Goal: Task Accomplishment & Management: Manage account settings

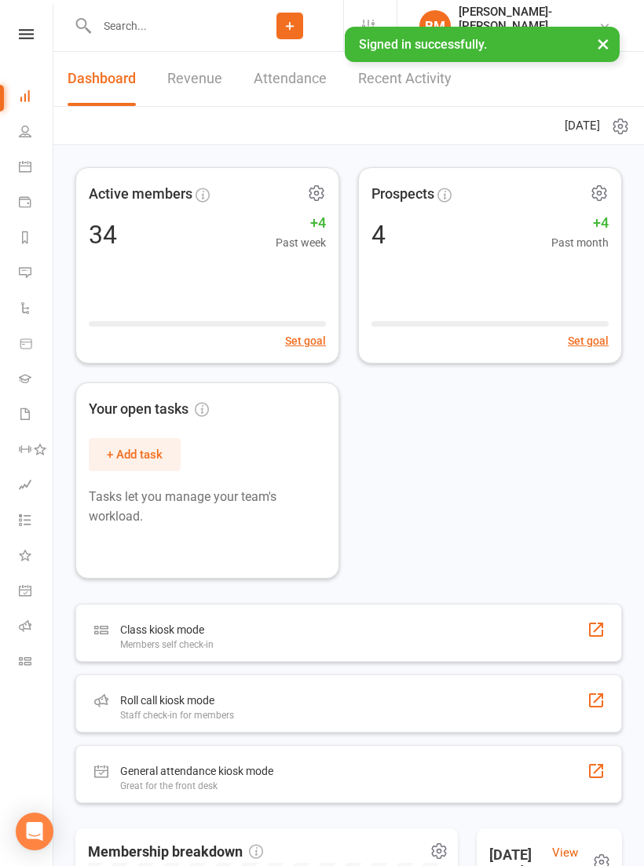
click at [19, 654] on link "Class check-in" at bounding box center [36, 662] width 35 height 35
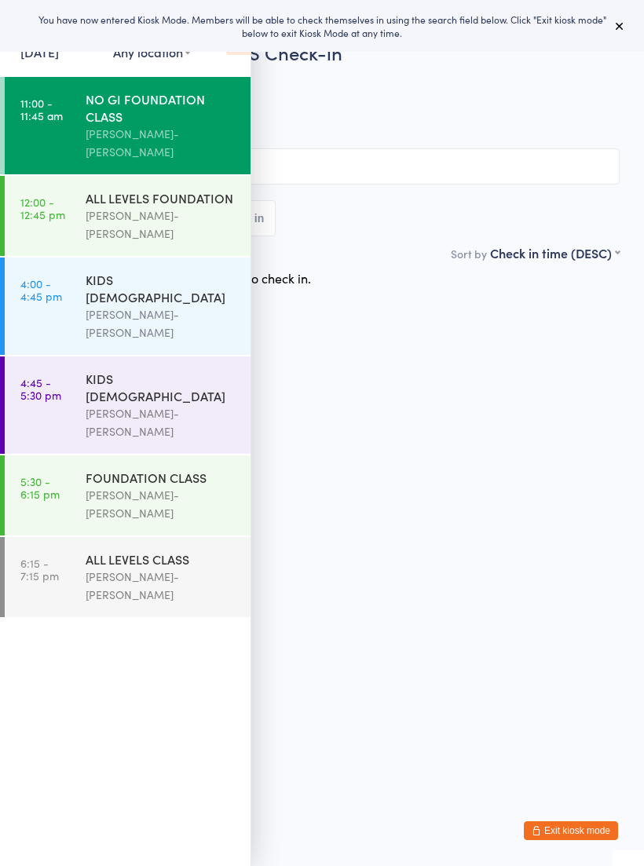
click at [586, 830] on button "Exit kiosk mode" at bounding box center [571, 830] width 94 height 19
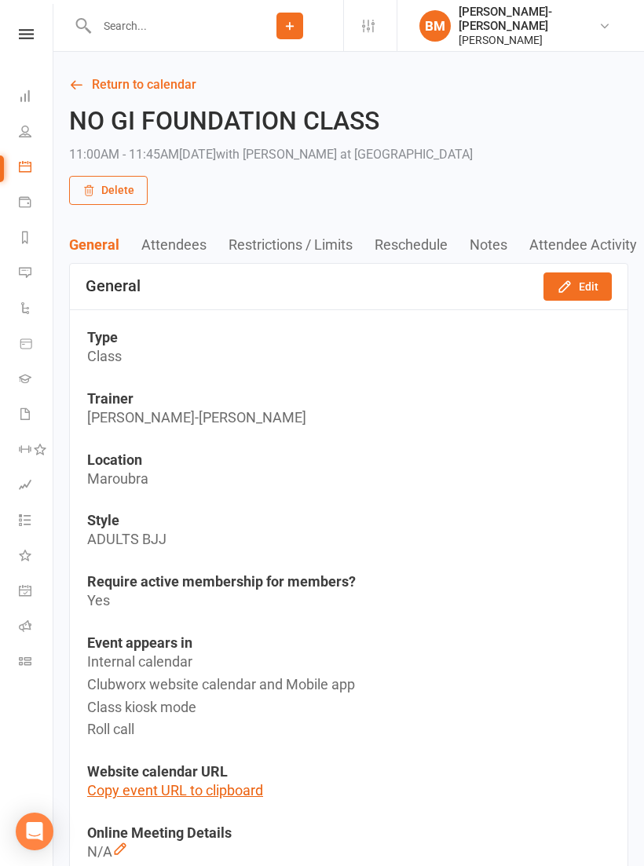
click at [571, 12] on div "[PERSON_NAME]-[PERSON_NAME]" at bounding box center [528, 19] width 140 height 28
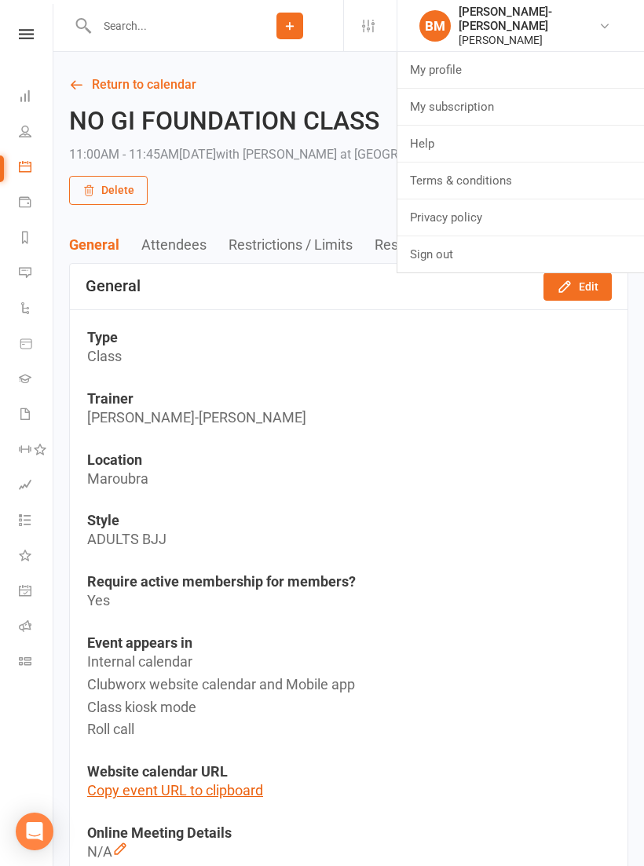
click at [365, 27] on icon at bounding box center [368, 26] width 13 height 13
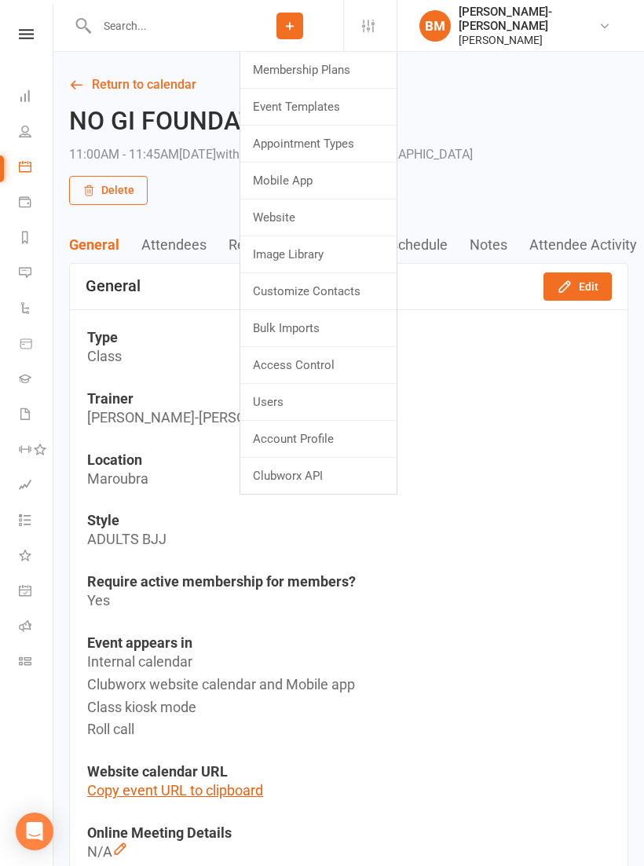
click at [316, 440] on link "Account Profile" at bounding box center [318, 439] width 156 height 36
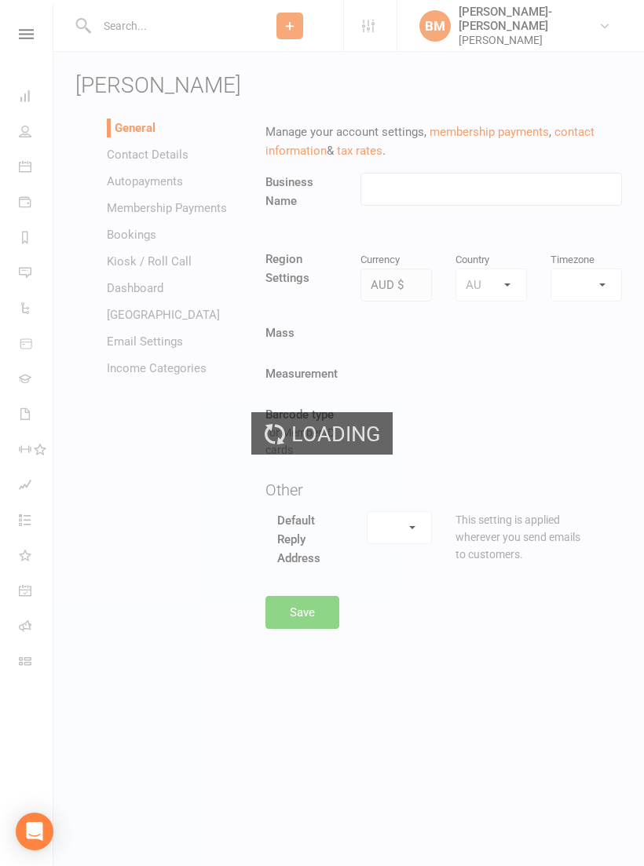
type input "[PERSON_NAME]"
select select "[GEOGRAPHIC_DATA]/[GEOGRAPHIC_DATA]"
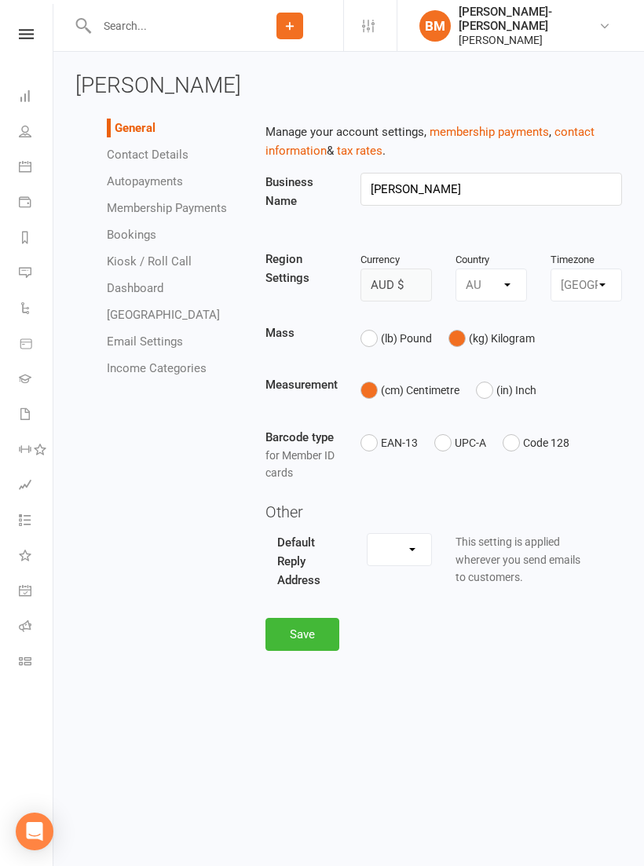
click at [150, 265] on link "Kiosk / Roll Call" at bounding box center [149, 261] width 85 height 14
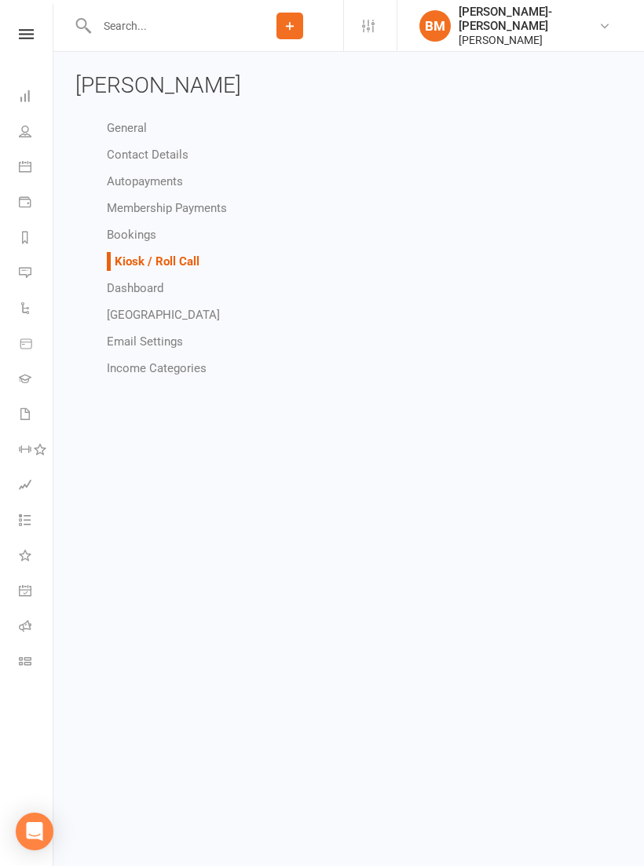
select select "all_attendees_sort_order_checked_in_desc"
select select "checked_in_attendee_sort_order_checked_in_desc"
select select "pending_attendee_sort_order_first_name_asc"
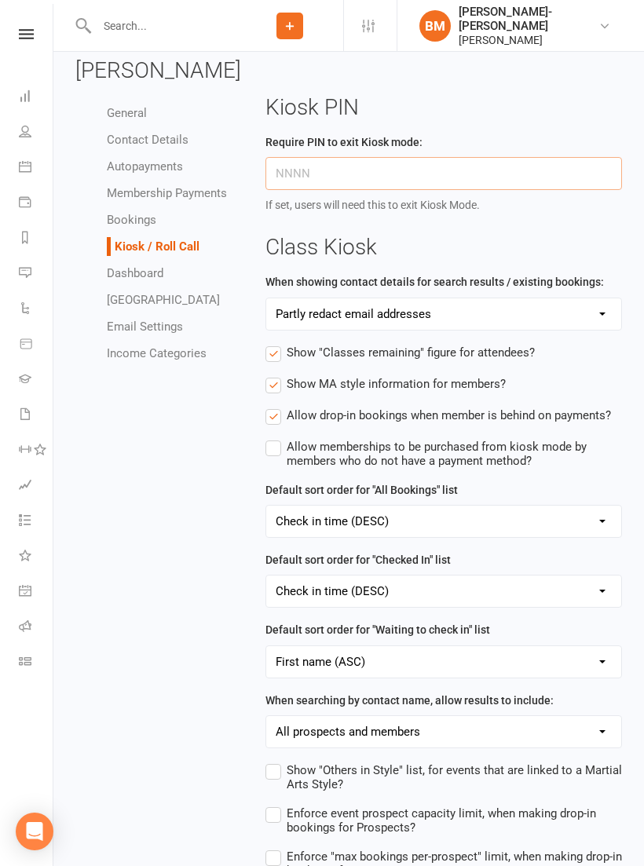
click at [379, 167] on input "text" at bounding box center [443, 173] width 356 height 33
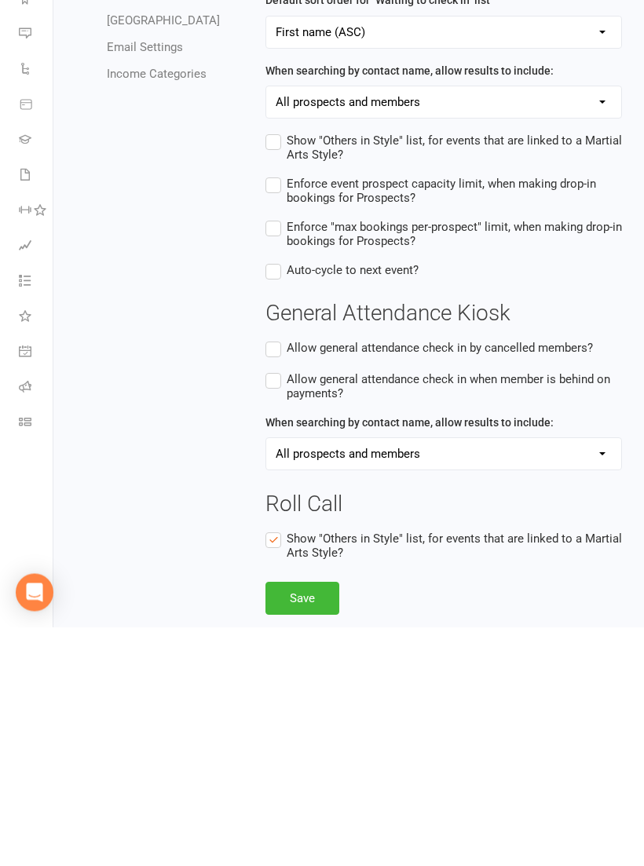
scroll to position [429, 0]
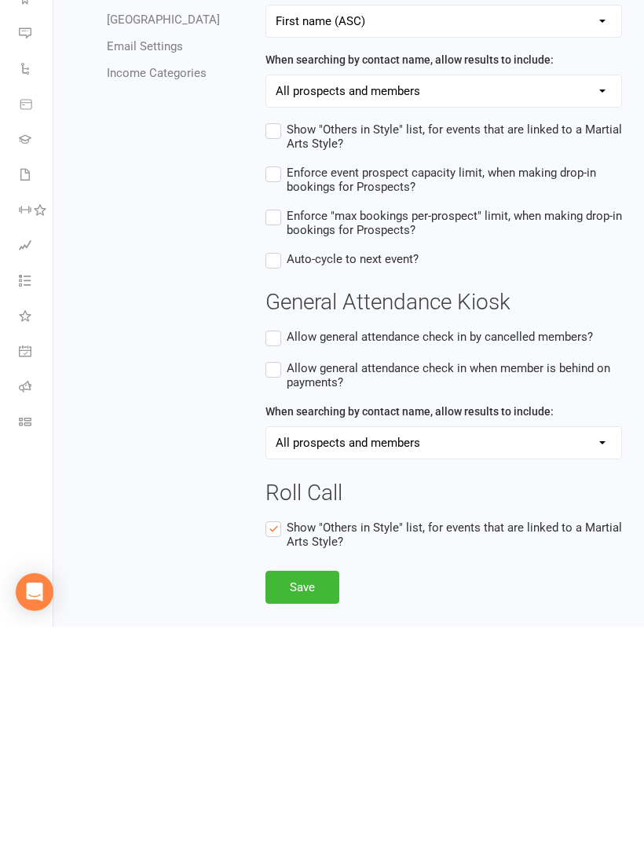
type input "2035"
click at [298, 810] on button "Save" at bounding box center [302, 826] width 74 height 33
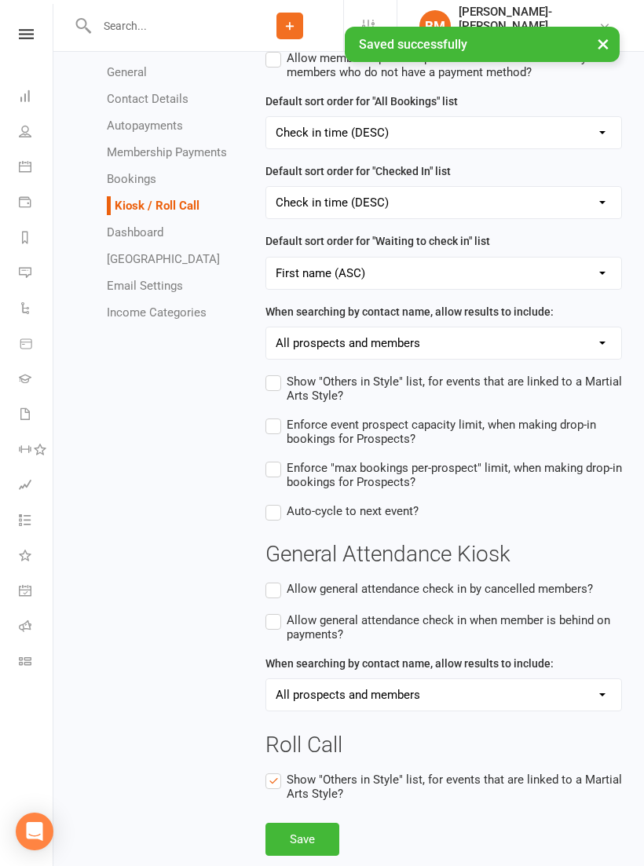
click at [10, 658] on li "Class check-in" at bounding box center [26, 662] width 53 height 35
click at [25, 663] on icon at bounding box center [25, 661] width 13 height 13
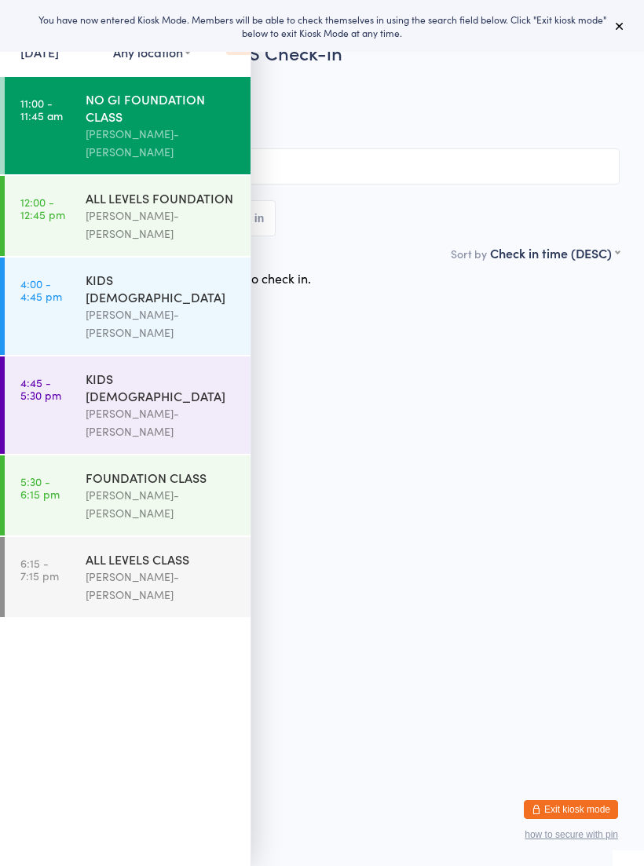
click at [578, 800] on button "Exit kiosk mode" at bounding box center [571, 809] width 94 height 19
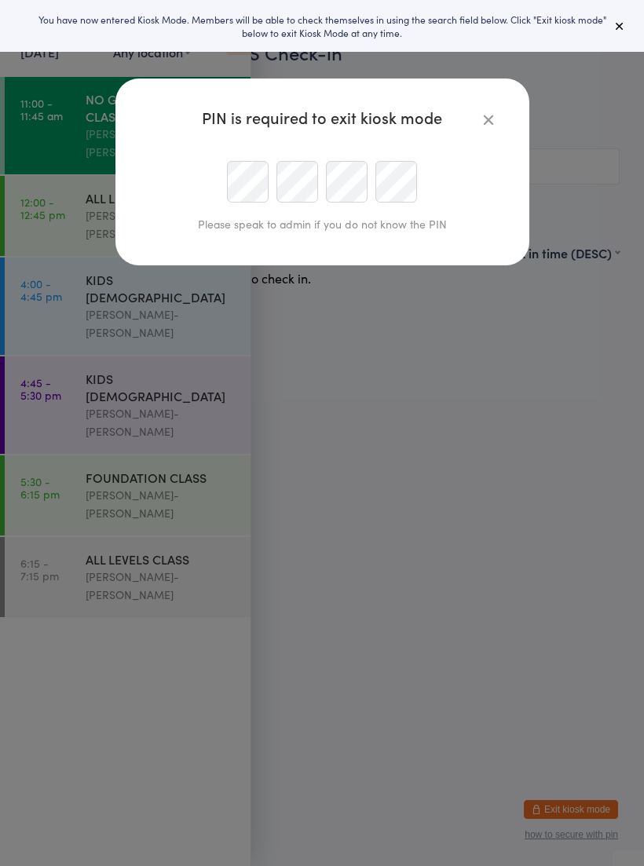
click at [384, 433] on div "PIN is required to exit kiosk mode Please speak to admin if you do not know the…" at bounding box center [322, 433] width 644 height 866
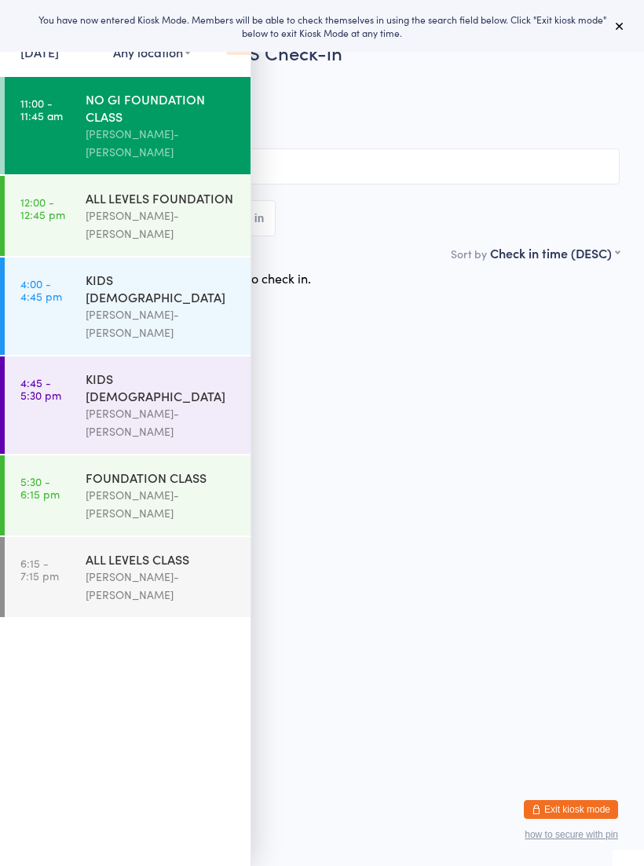
click at [499, 129] on span "ADULTS BJJ" at bounding box center [321, 128] width 595 height 16
